Goal: Task Accomplishment & Management: Use online tool/utility

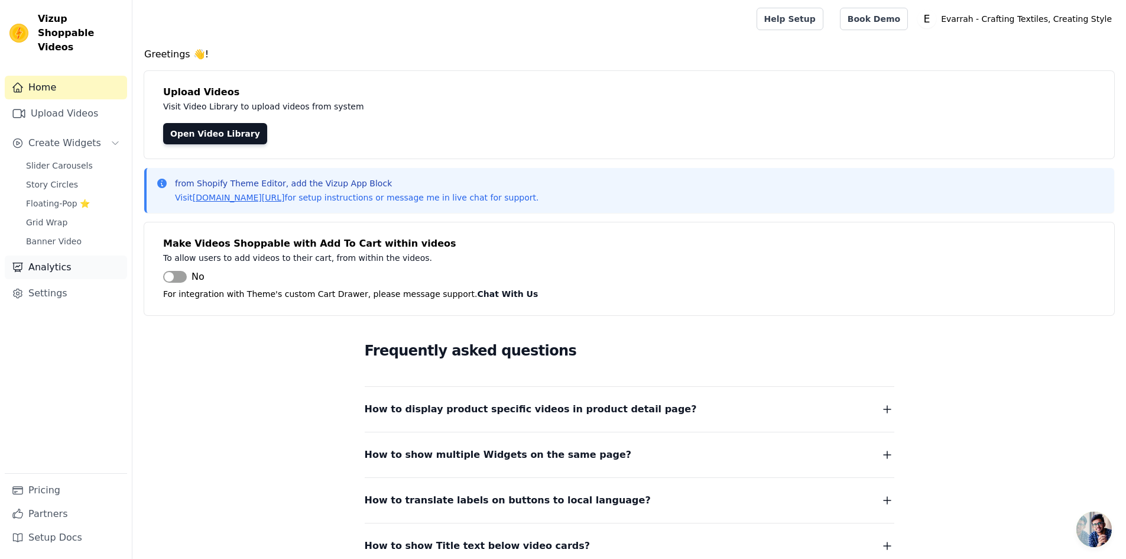
click at [55, 258] on link "Analytics" at bounding box center [66, 267] width 122 height 24
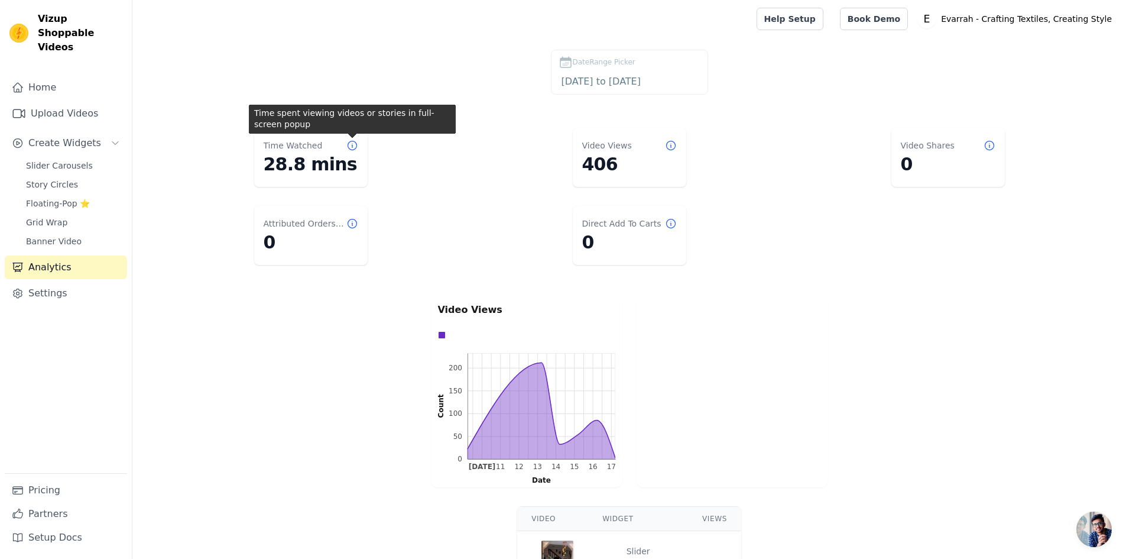
click at [355, 141] on icon at bounding box center [352, 146] width 12 height 12
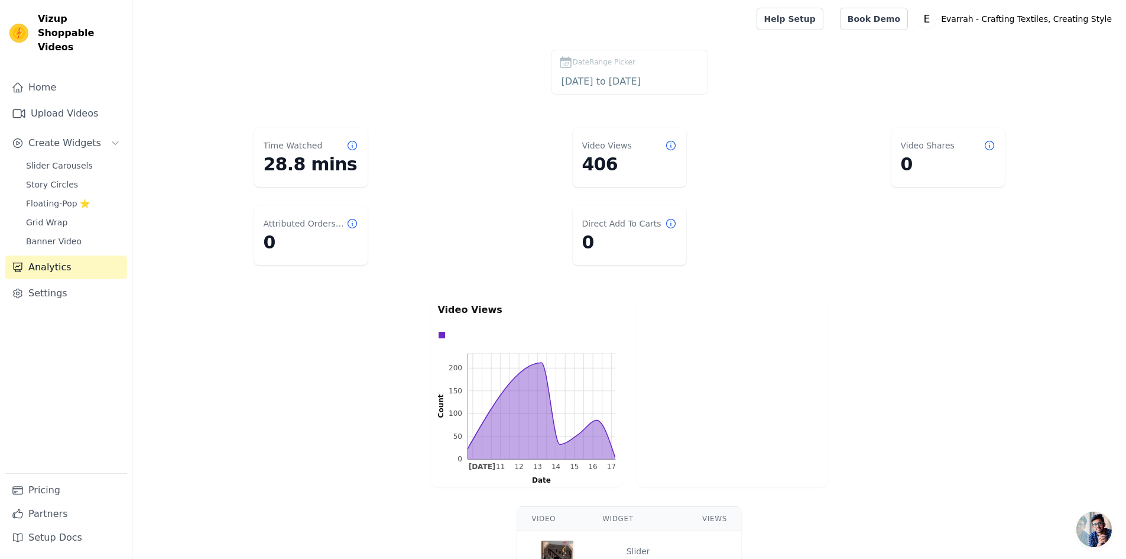
click at [328, 130] on div "Time Watched 28.8 mins" at bounding box center [311, 157] width 114 height 59
drag, startPoint x: 351, startPoint y: 150, endPoint x: 349, endPoint y: 144, distance: 6.2
click at [351, 149] on icon at bounding box center [352, 146] width 12 height 12
click at [351, 148] on icon at bounding box center [352, 146] width 12 height 12
click at [351, 147] on icon at bounding box center [352, 146] width 12 height 12
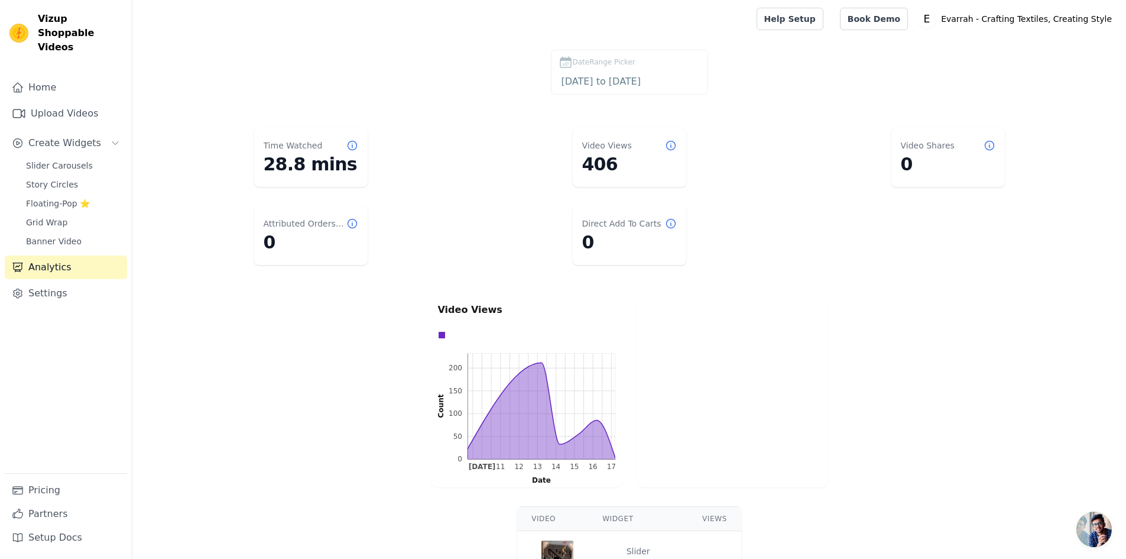
click at [417, 154] on dl "Time Watched 28.8 mins Video Views 406 Video Shares 0 Attributed Orders Count 0…" at bounding box center [629, 196] width 946 height 147
drag, startPoint x: 352, startPoint y: 147, endPoint x: 350, endPoint y: 130, distance: 16.7
click at [350, 132] on div "Time Watched 28.8 mins" at bounding box center [311, 157] width 114 height 59
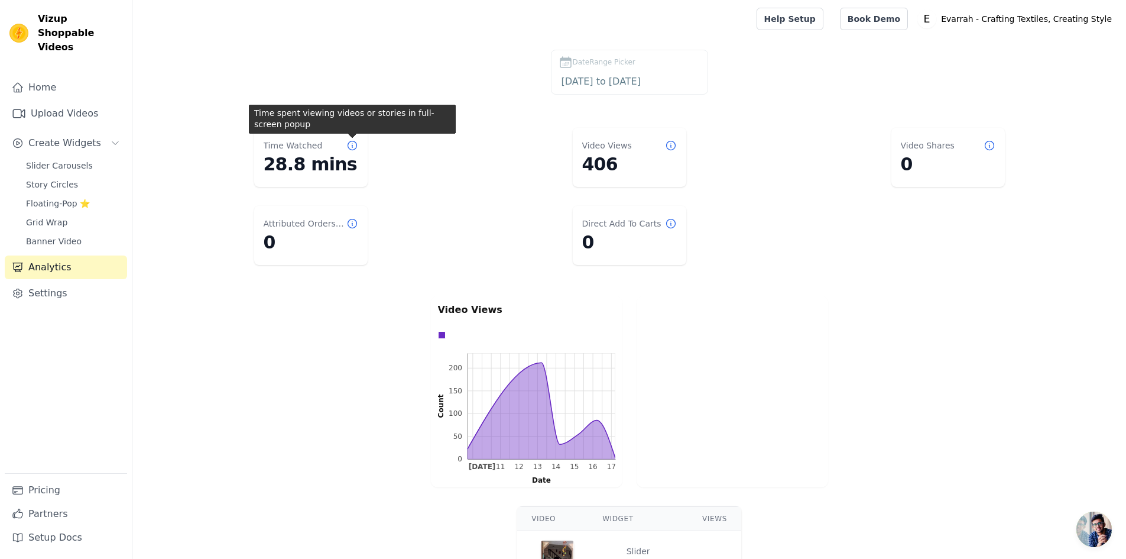
click at [354, 142] on icon at bounding box center [352, 146] width 12 height 12
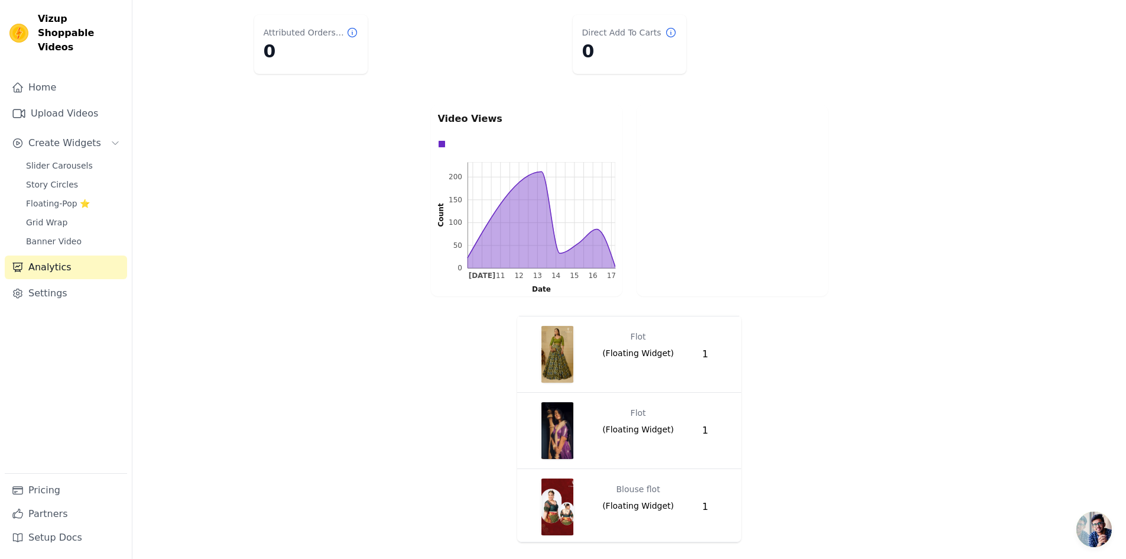
scroll to position [2391, 0]
click at [77, 197] on span "Floating-Pop ⭐" at bounding box center [58, 203] width 64 height 12
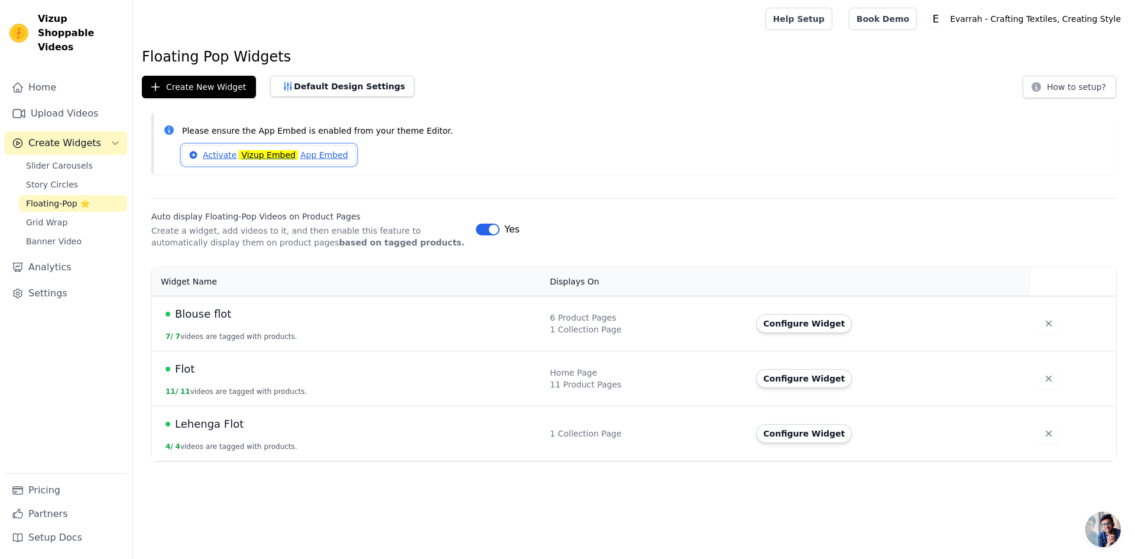
click at [291, 154] on link "Activate Vizup Embed App Embed" at bounding box center [269, 155] width 174 height 20
click at [460, 134] on p "Please ensure the App Embed is enabled from your theme Editor." at bounding box center [644, 131] width 925 height 14
click at [93, 103] on link "Upload Videos" at bounding box center [66, 114] width 122 height 24
